Goal: Communication & Community: Answer question/provide support

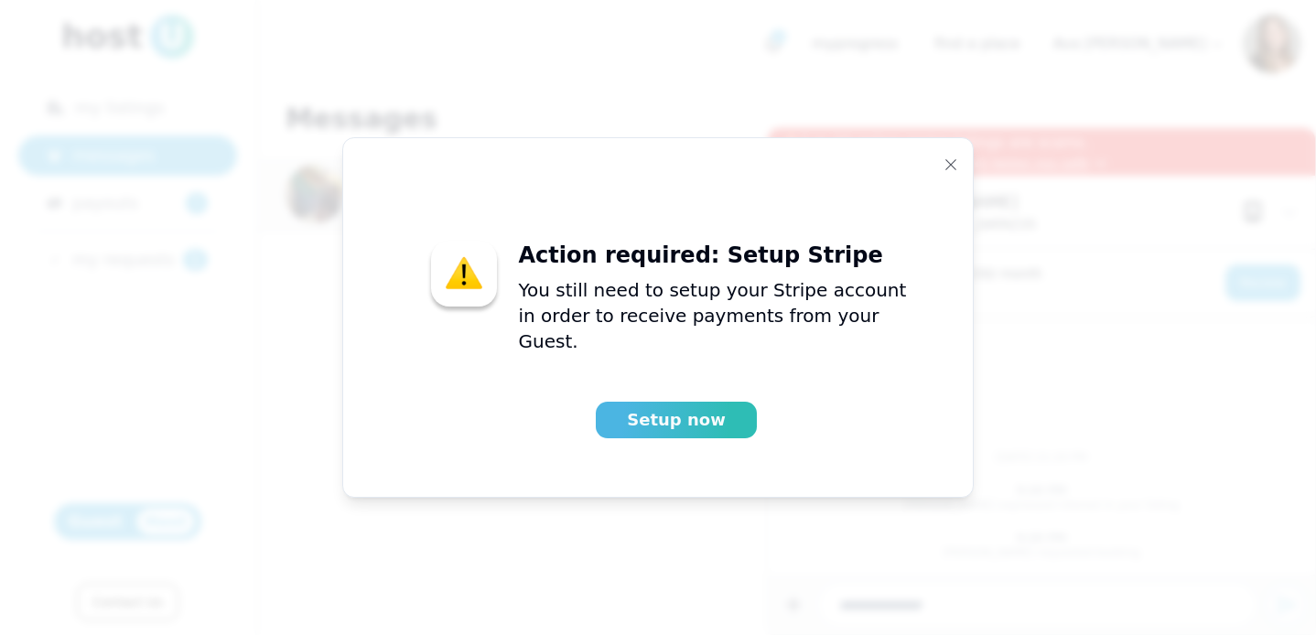
click at [723, 421] on button "Setup now" at bounding box center [676, 420] width 161 height 37
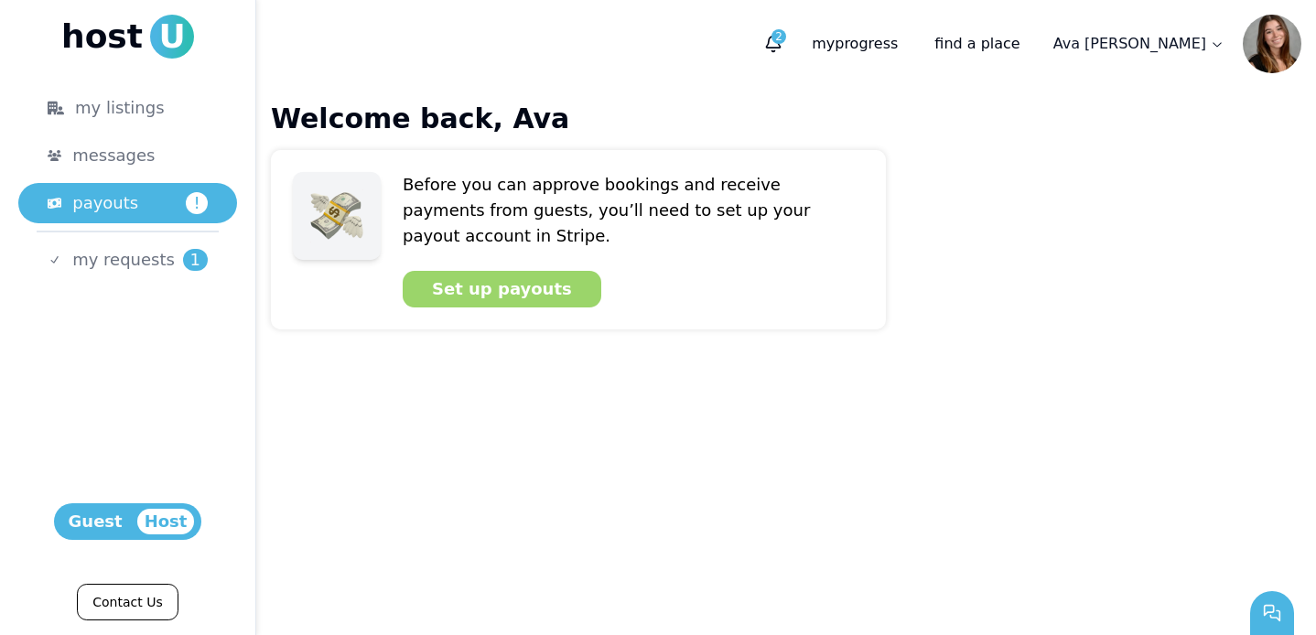
click at [523, 276] on div "Set up payouts" at bounding box center [502, 289] width 140 height 26
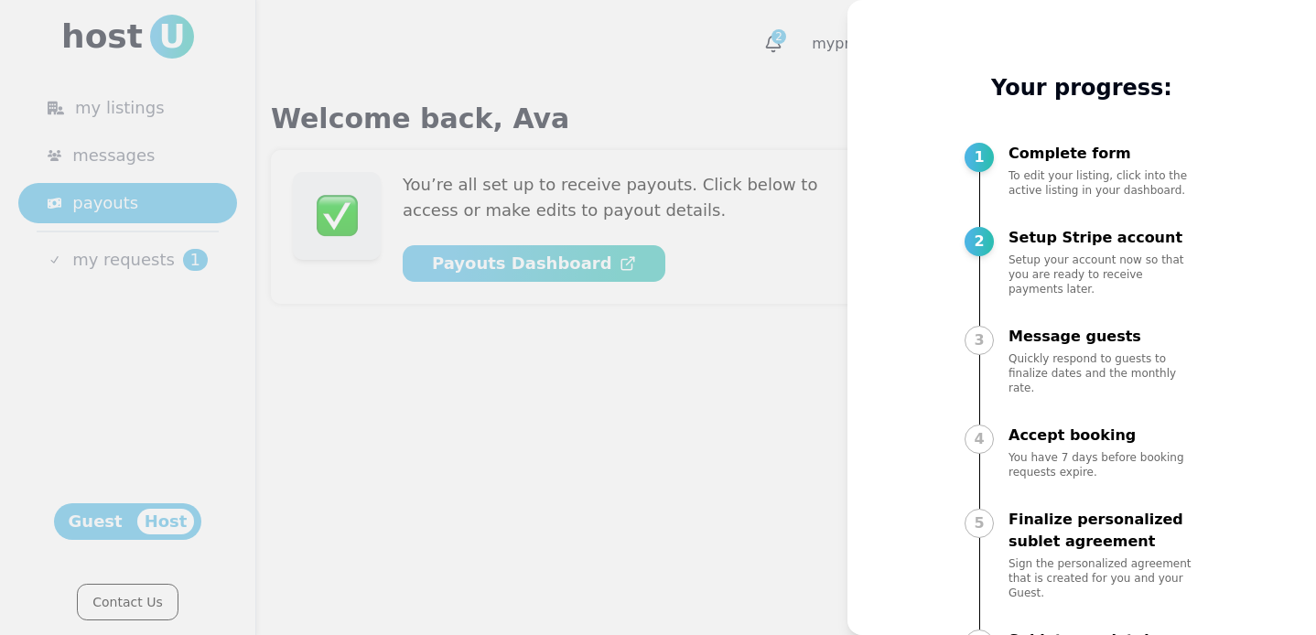
scroll to position [49, 0]
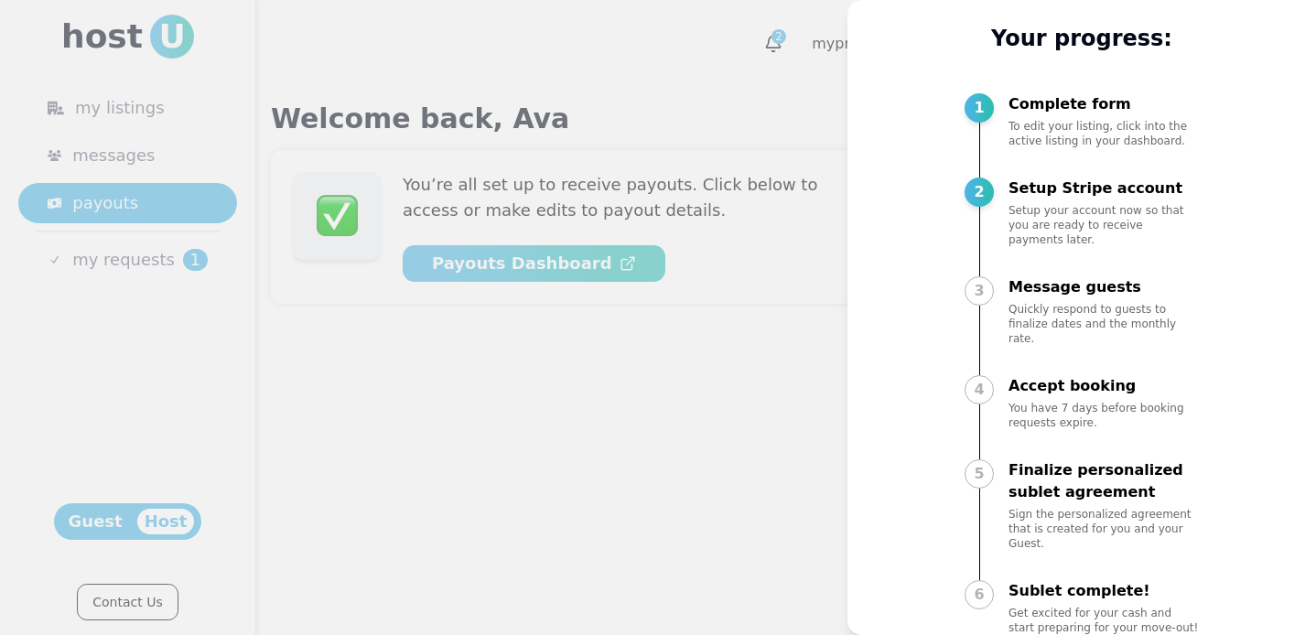
click at [794, 463] on div at bounding box center [658, 317] width 1316 height 635
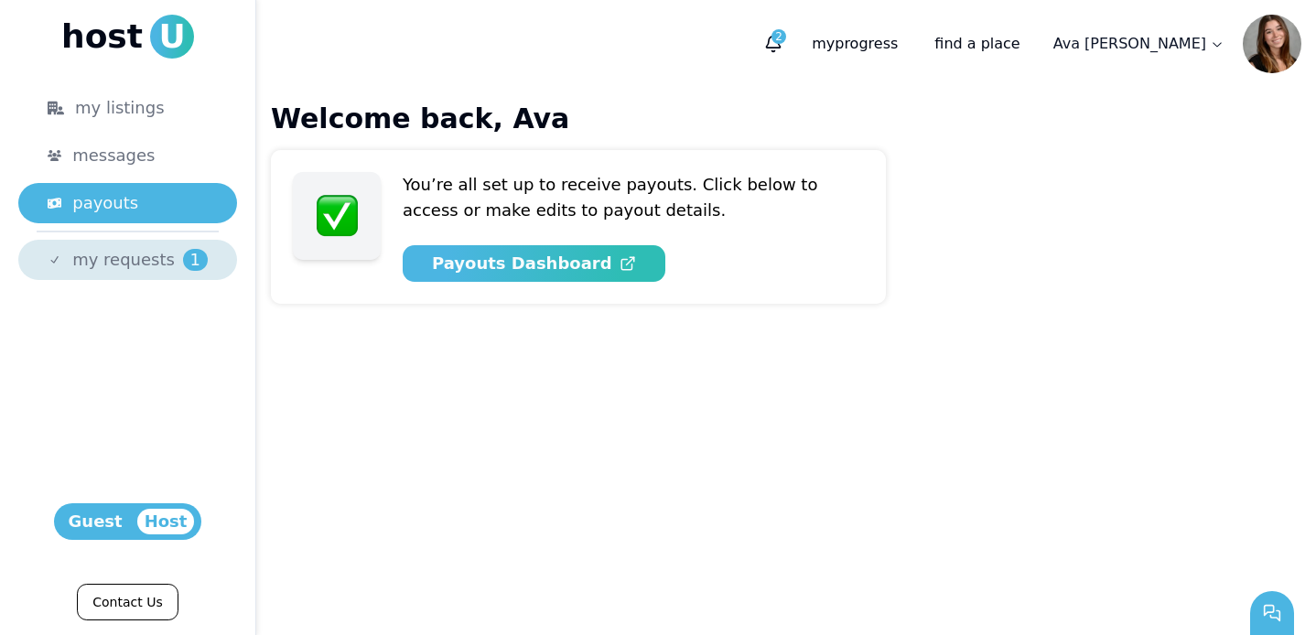
click at [122, 250] on span "my requests" at bounding box center [123, 260] width 102 height 26
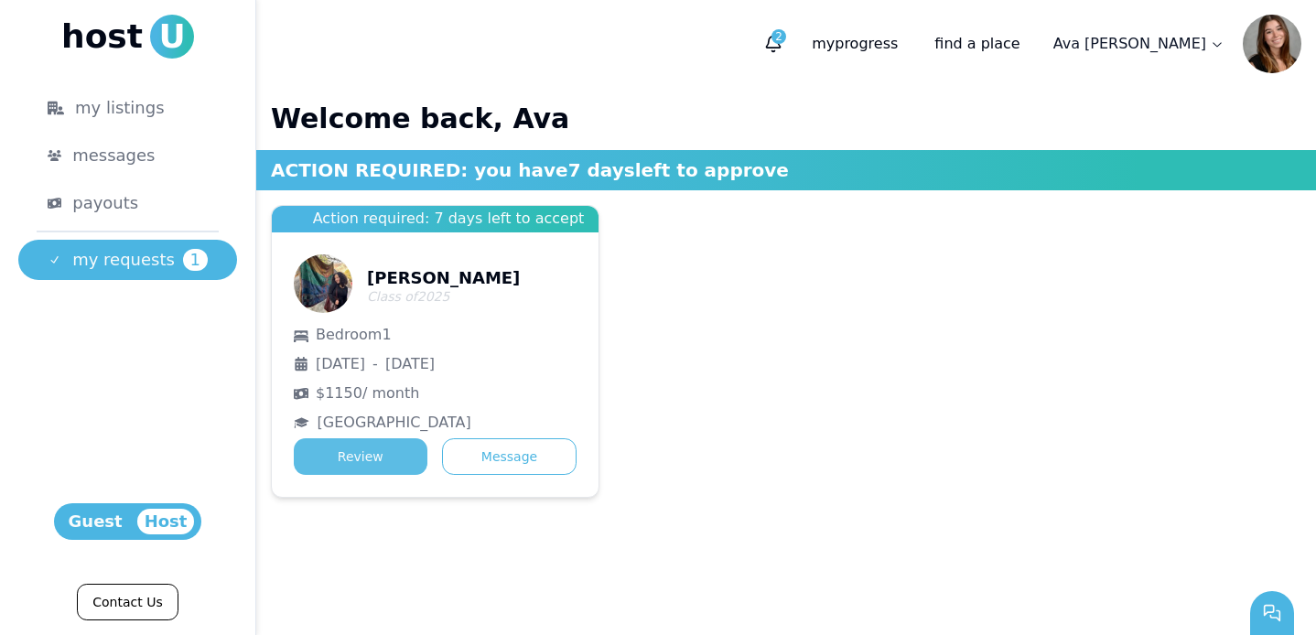
click at [367, 453] on button "Review" at bounding box center [361, 456] width 134 height 37
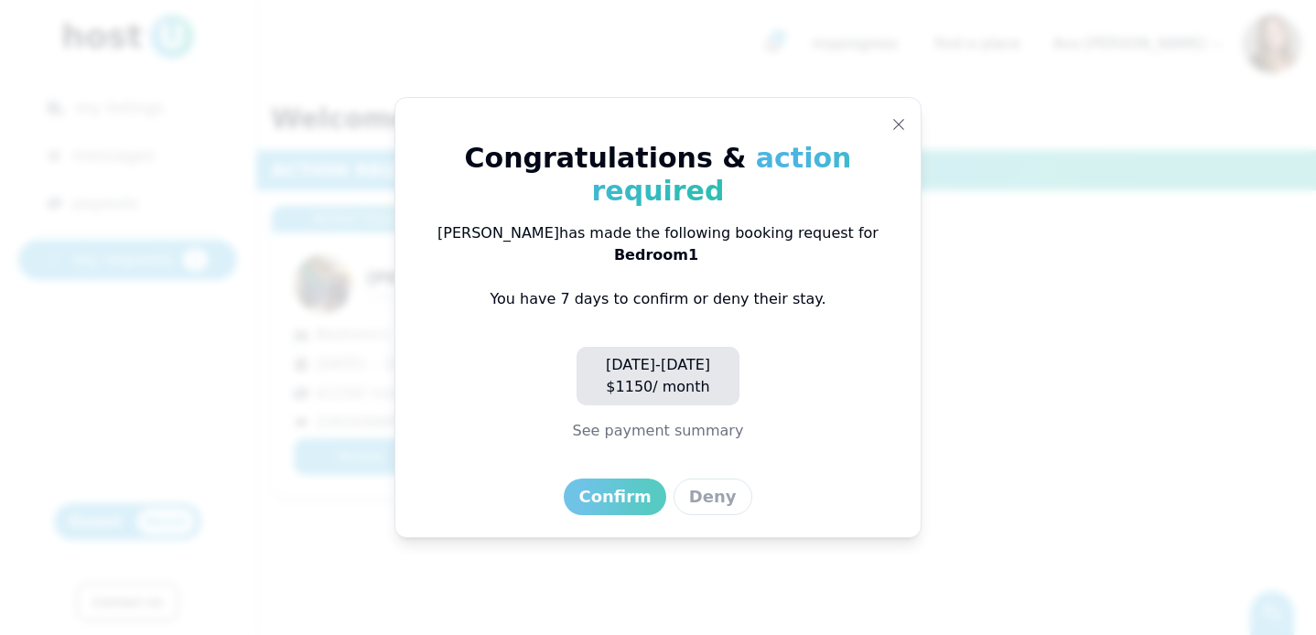
click at [610, 484] on div "Confirm" at bounding box center [614, 497] width 72 height 26
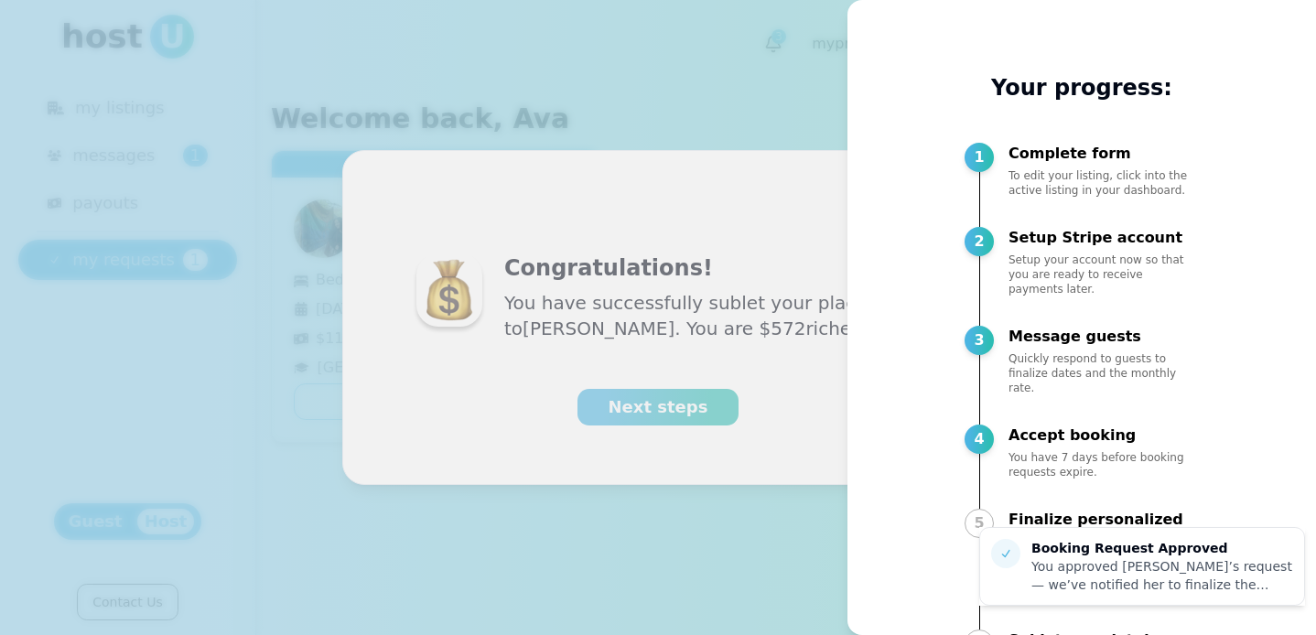
click at [730, 371] on div at bounding box center [658, 317] width 1316 height 635
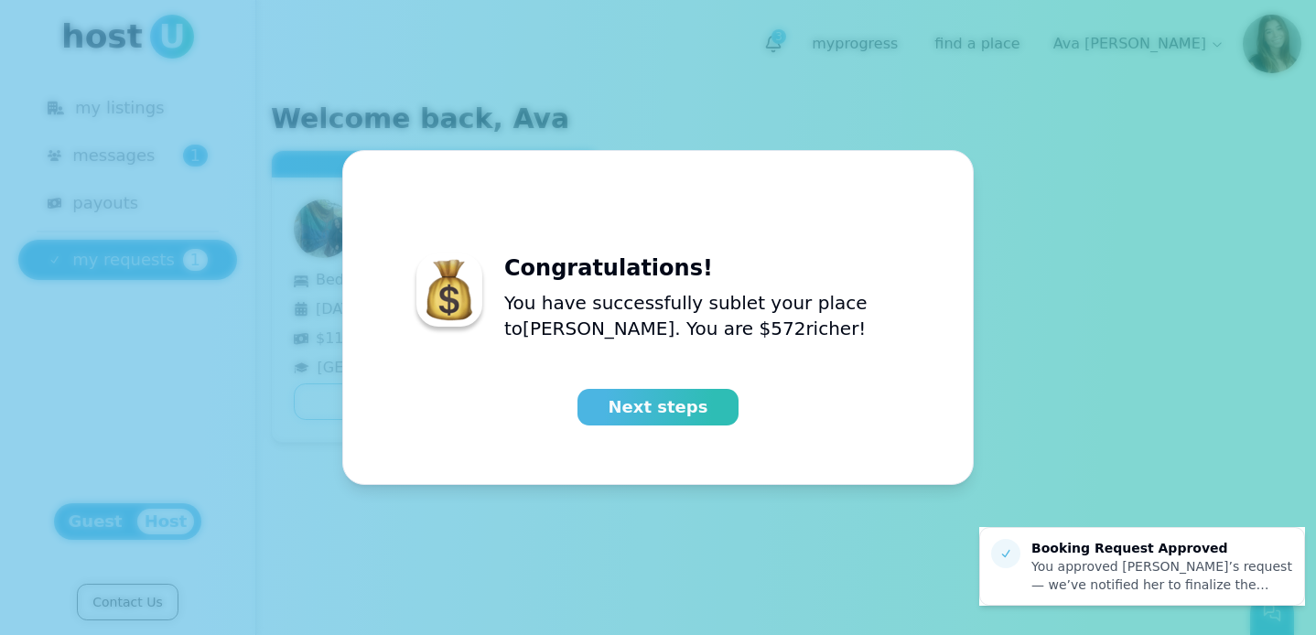
click at [711, 399] on button "Next steps" at bounding box center [657, 407] width 161 height 37
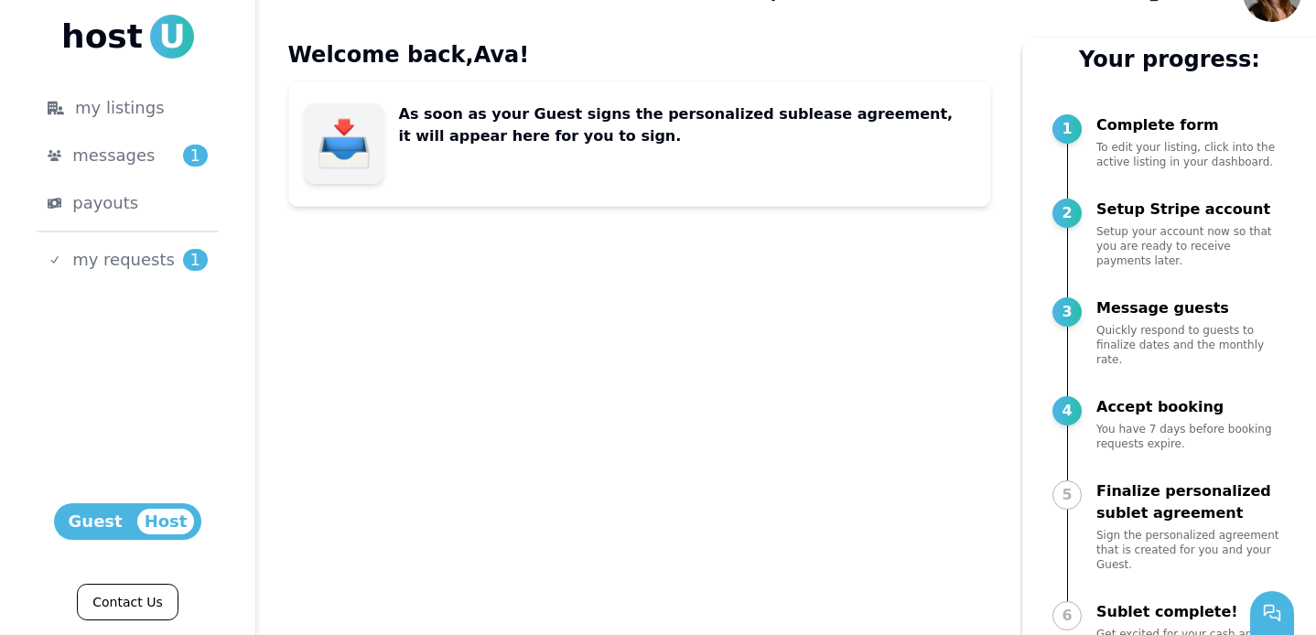
scroll to position [81, 0]
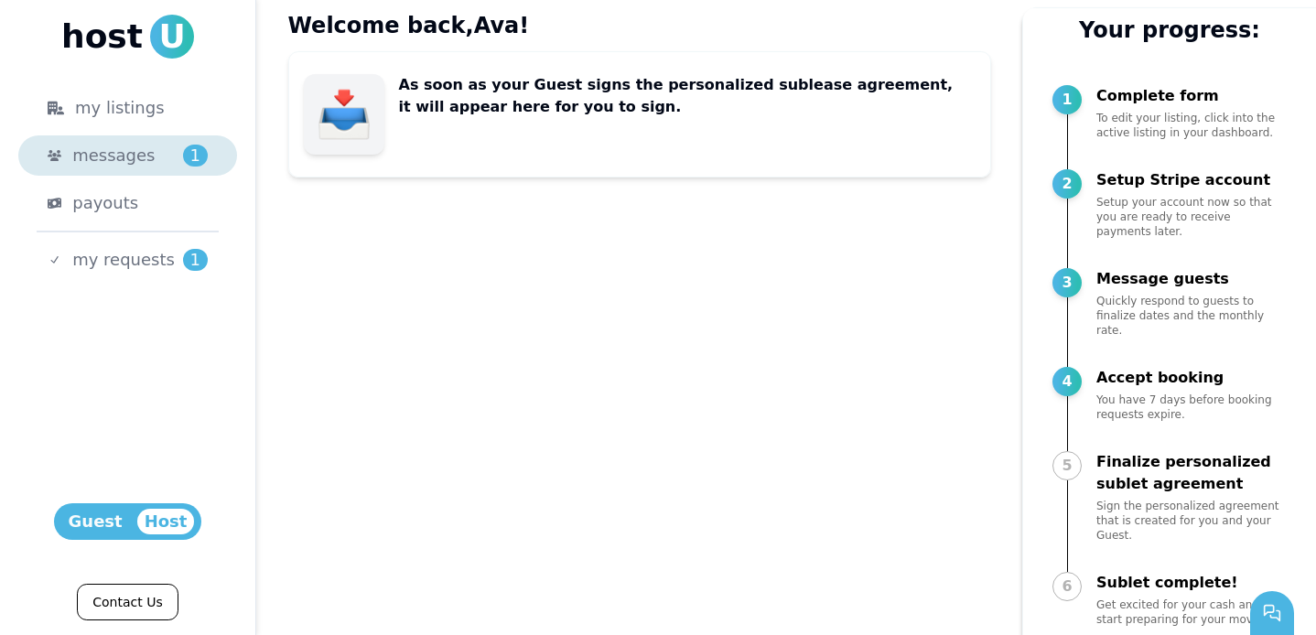
click at [171, 156] on div "messages 1" at bounding box center [139, 156] width 135 height 26
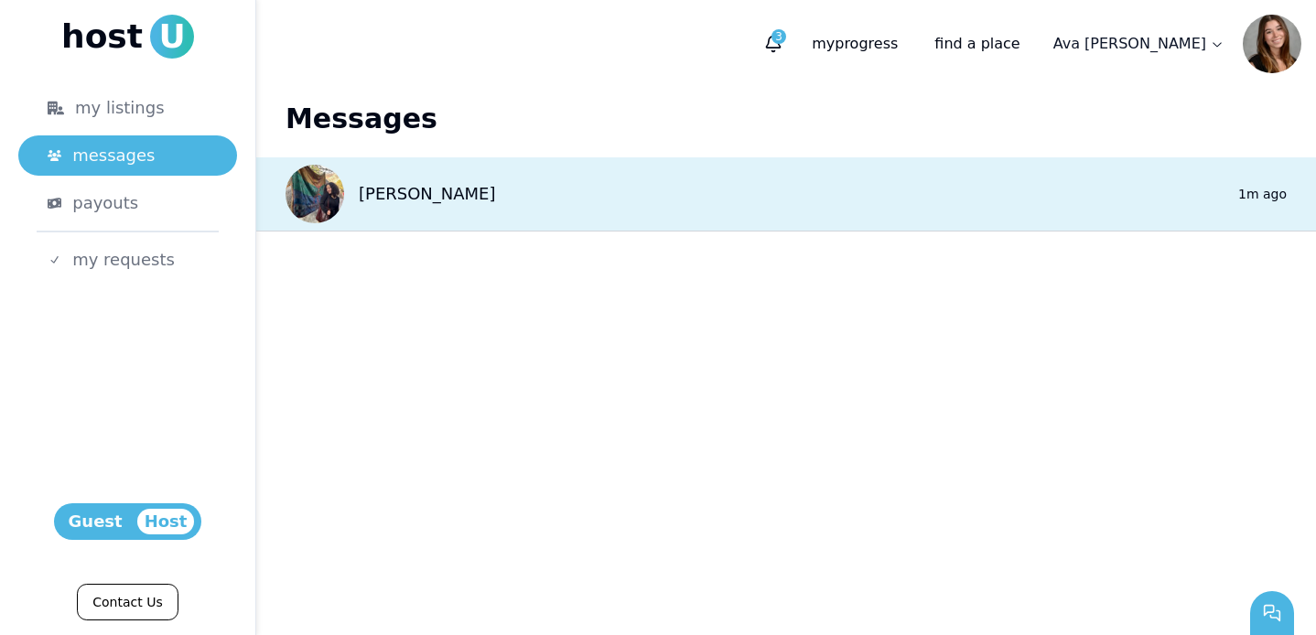
click at [807, 197] on div "[PERSON_NAME] 0 1m ago" at bounding box center [785, 194] width 1059 height 74
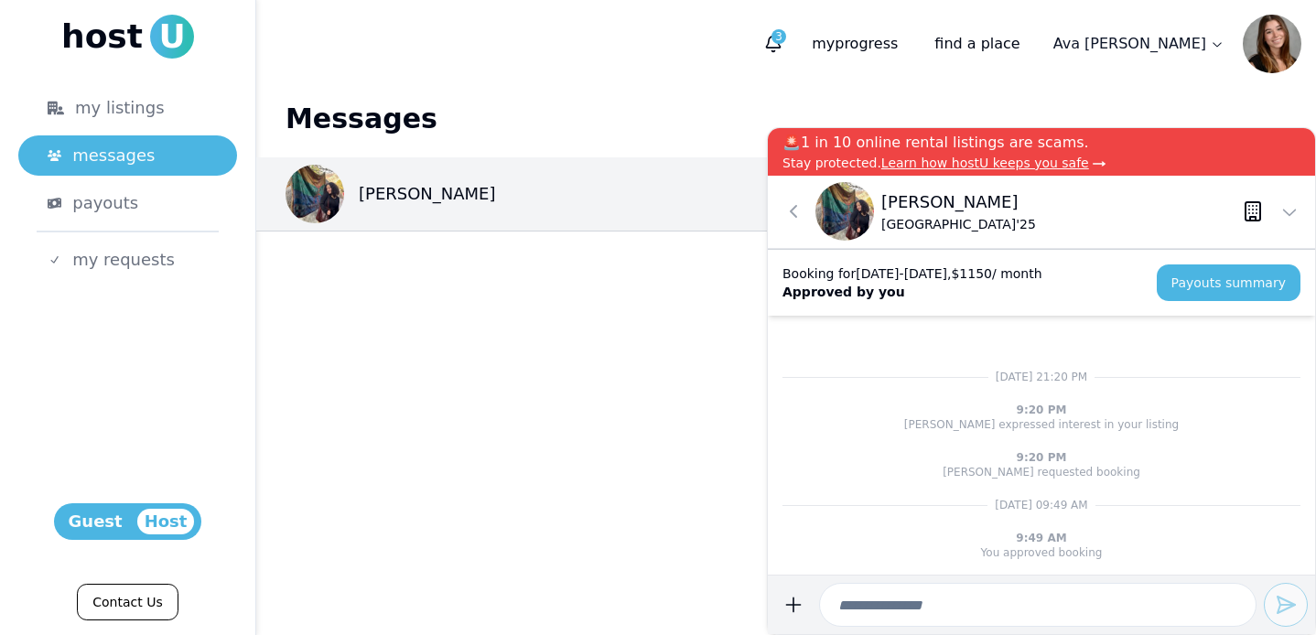
click at [609, 377] on main "Messages [PERSON_NAME] 0 1m ago" at bounding box center [785, 361] width 1059 height 547
click at [780, 43] on icon "button" at bounding box center [774, 43] width 14 height 12
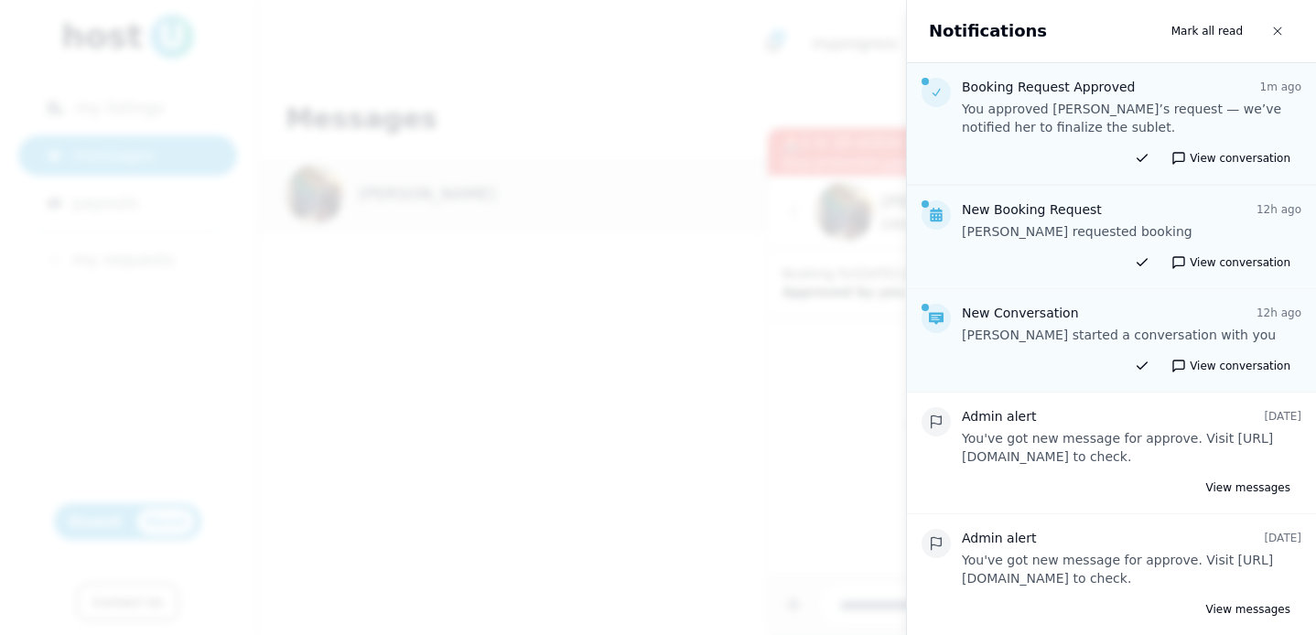
click at [743, 68] on div at bounding box center [658, 317] width 1316 height 635
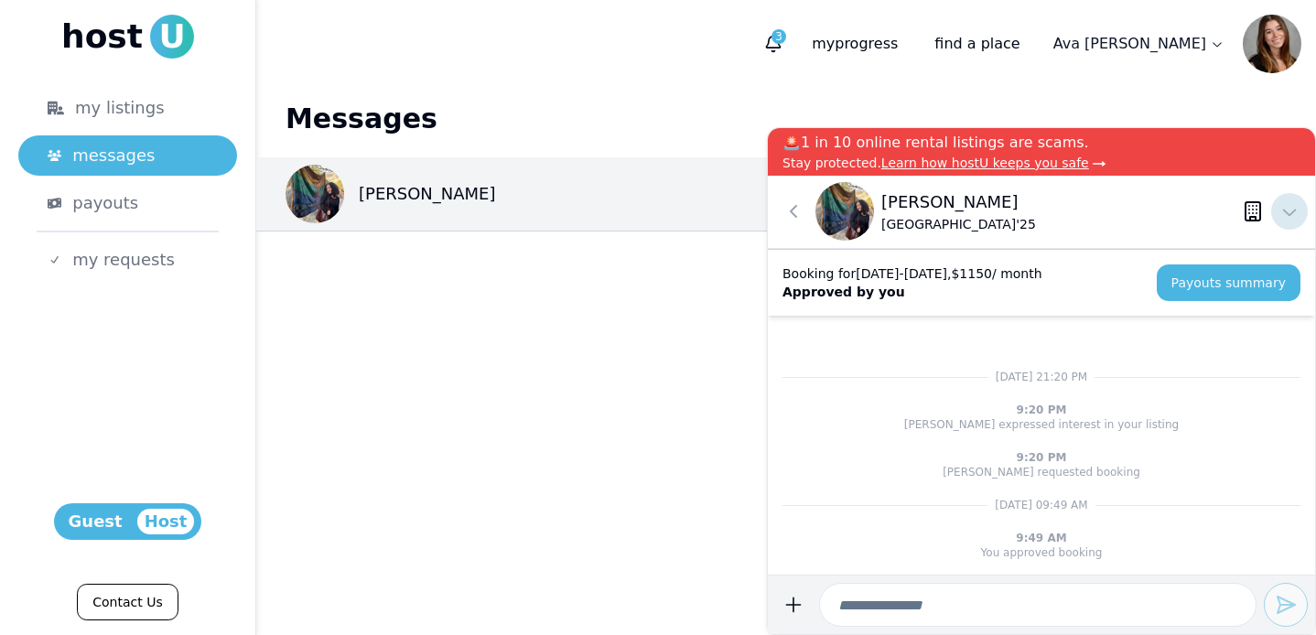
click at [1295, 217] on icon at bounding box center [1289, 211] width 22 height 22
